Goal: Find specific page/section: Find specific page/section

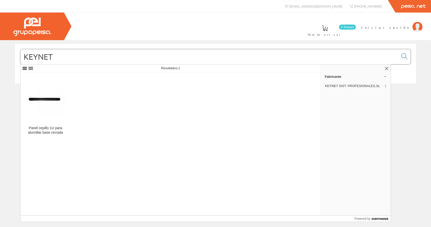
type input "KEYNET"
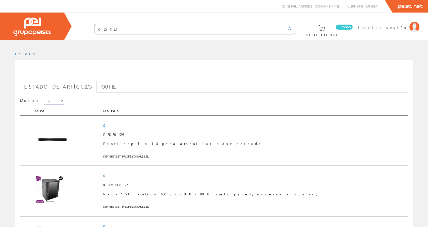
click at [97, 87] on link "Outlet" at bounding box center [109, 87] width 25 height 12
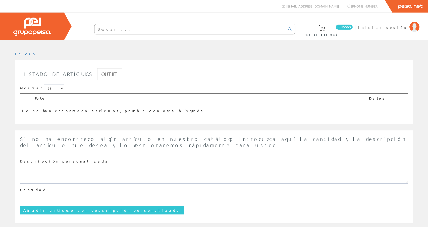
click at [28, 25] on img at bounding box center [32, 27] width 38 height 19
